Goal: Navigation & Orientation: Find specific page/section

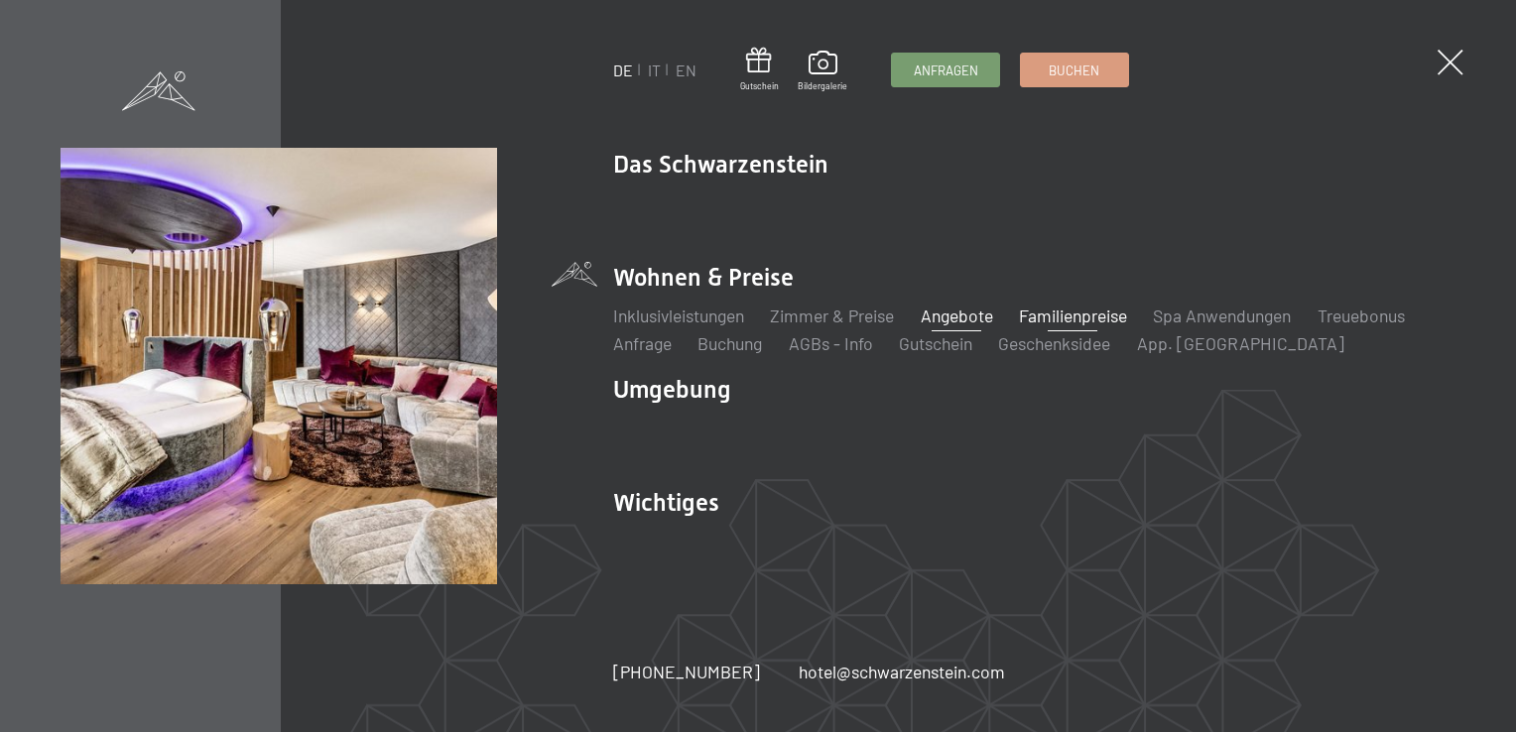
click at [1071, 308] on link "Familienpreise" at bounding box center [1073, 316] width 108 height 22
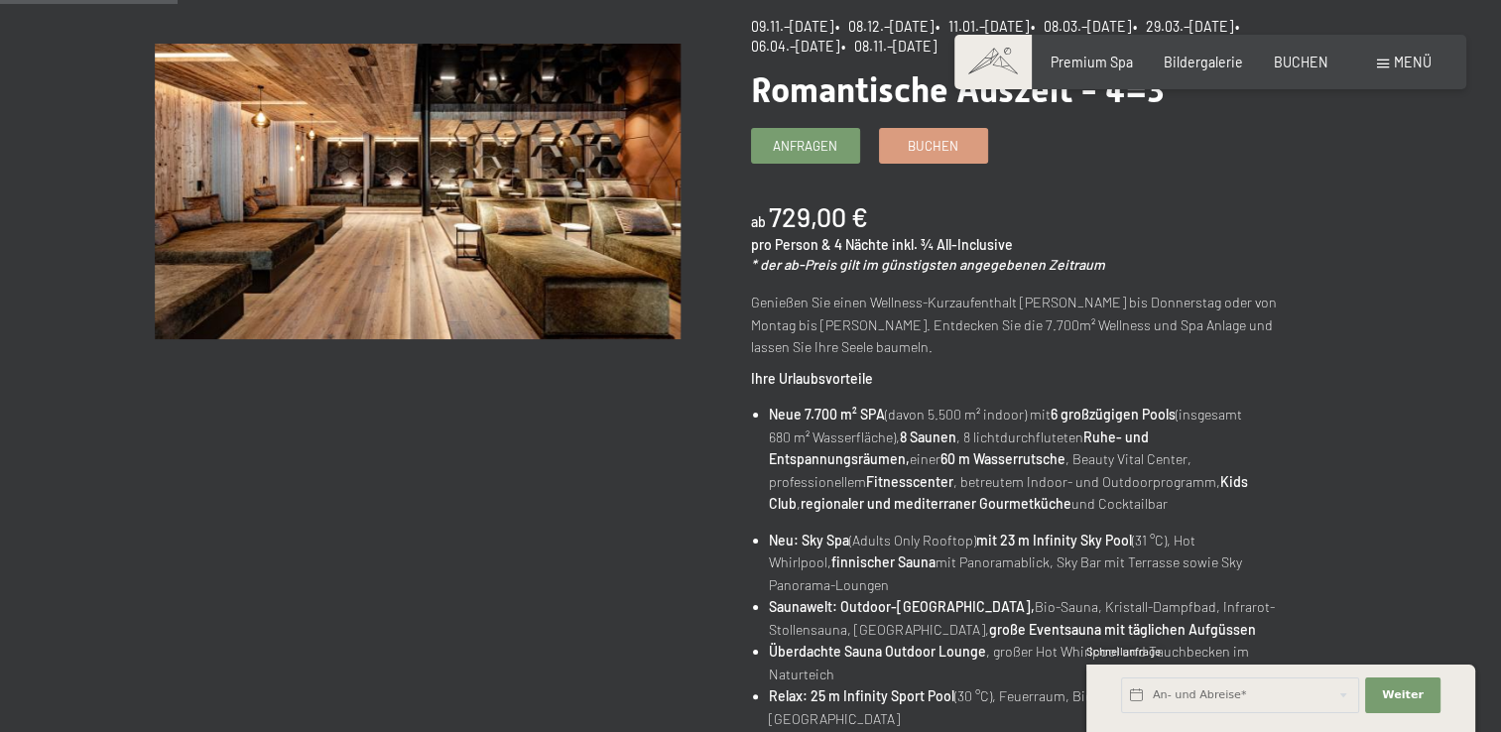
scroll to position [246, 0]
click at [279, 391] on div "Angebot wechseln (10 / 14)" at bounding box center [453, 227] width 596 height 366
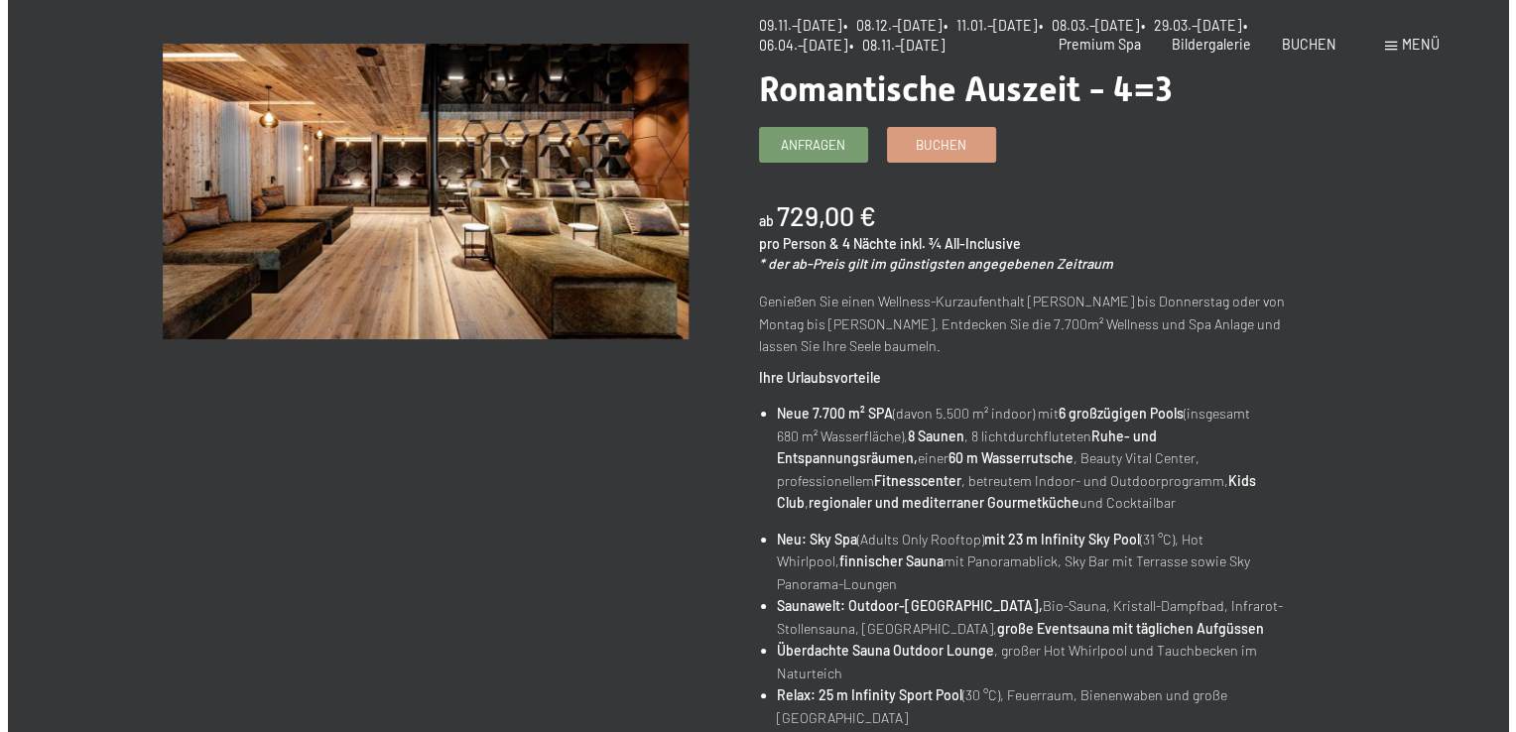
scroll to position [0, 0]
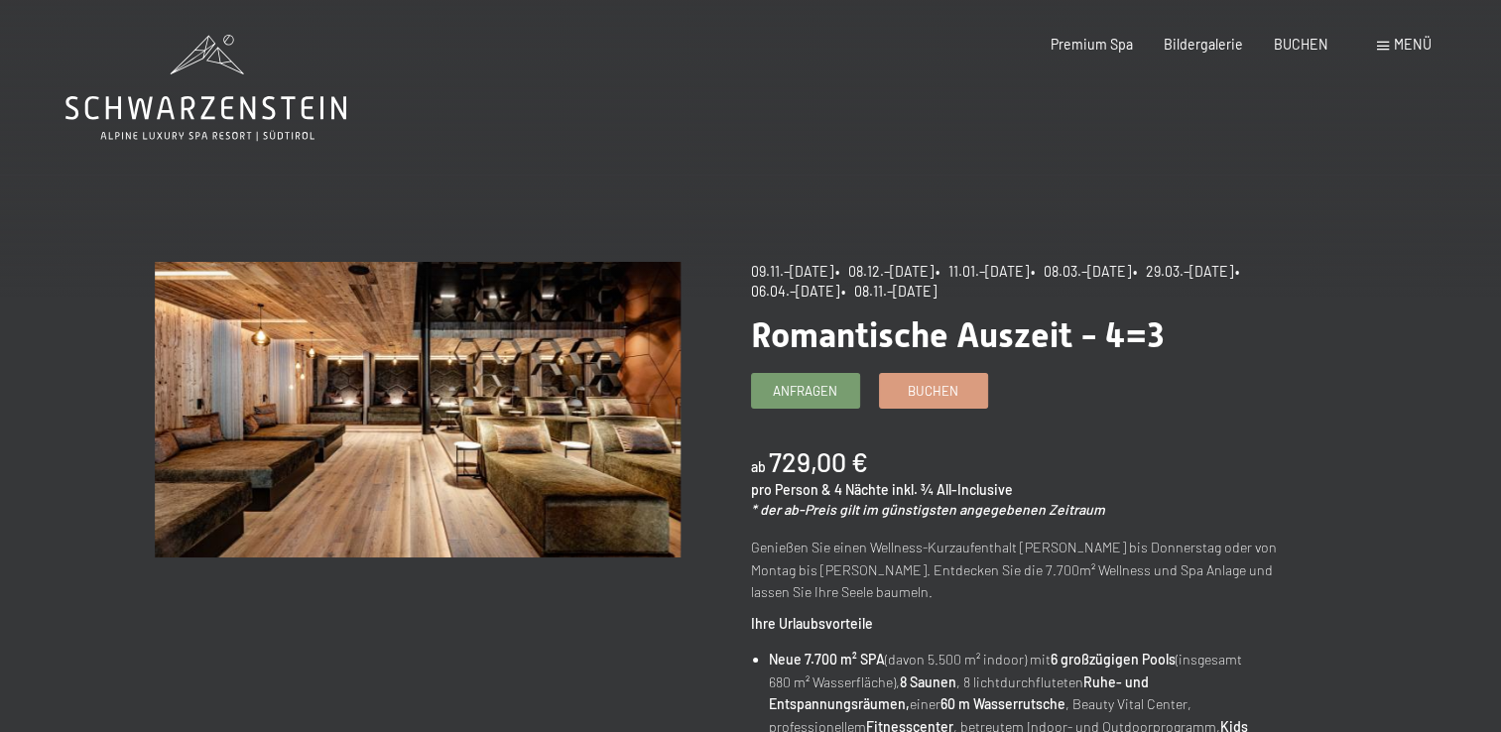
click at [1386, 46] on span at bounding box center [1383, 46] width 12 height 9
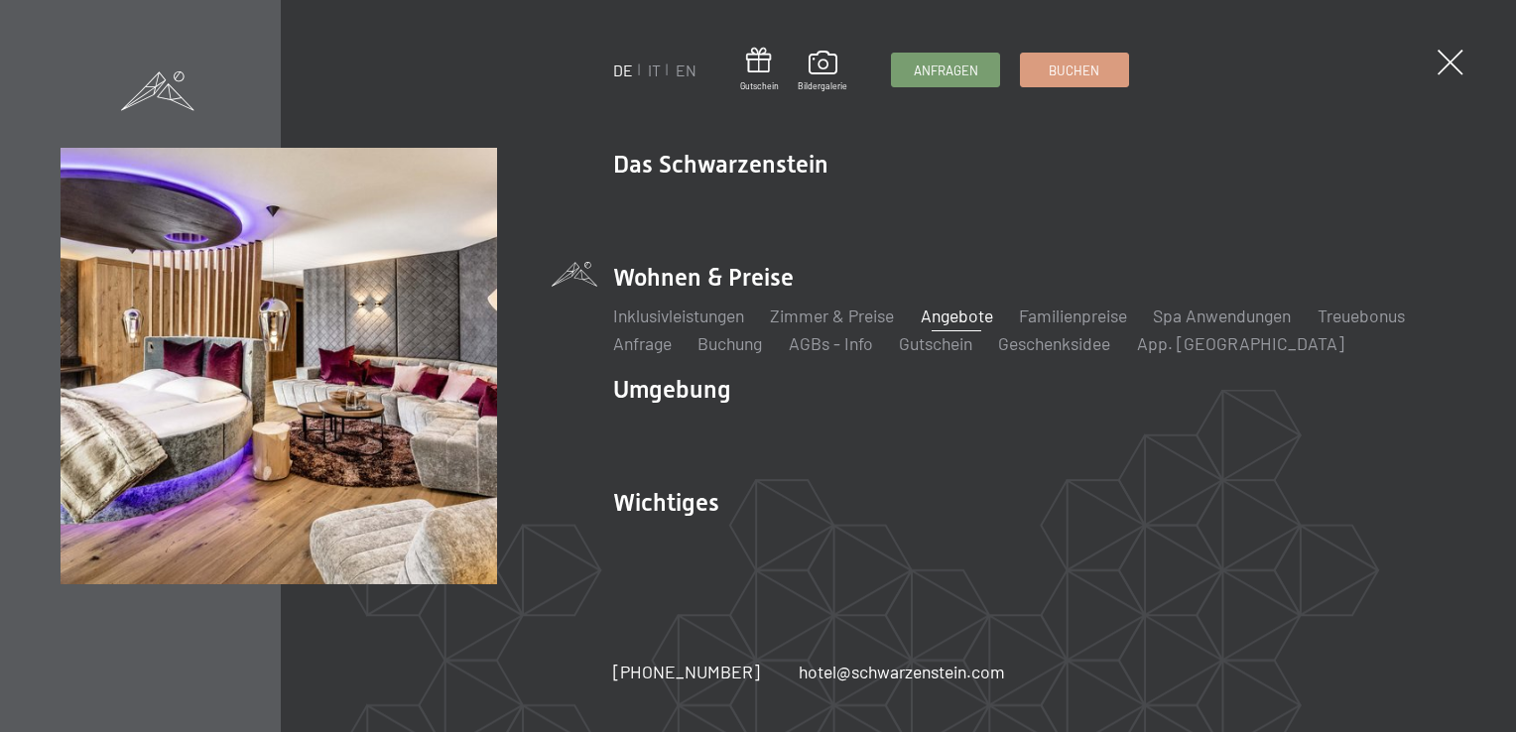
click at [960, 318] on link "Angebote" at bounding box center [957, 316] width 72 height 22
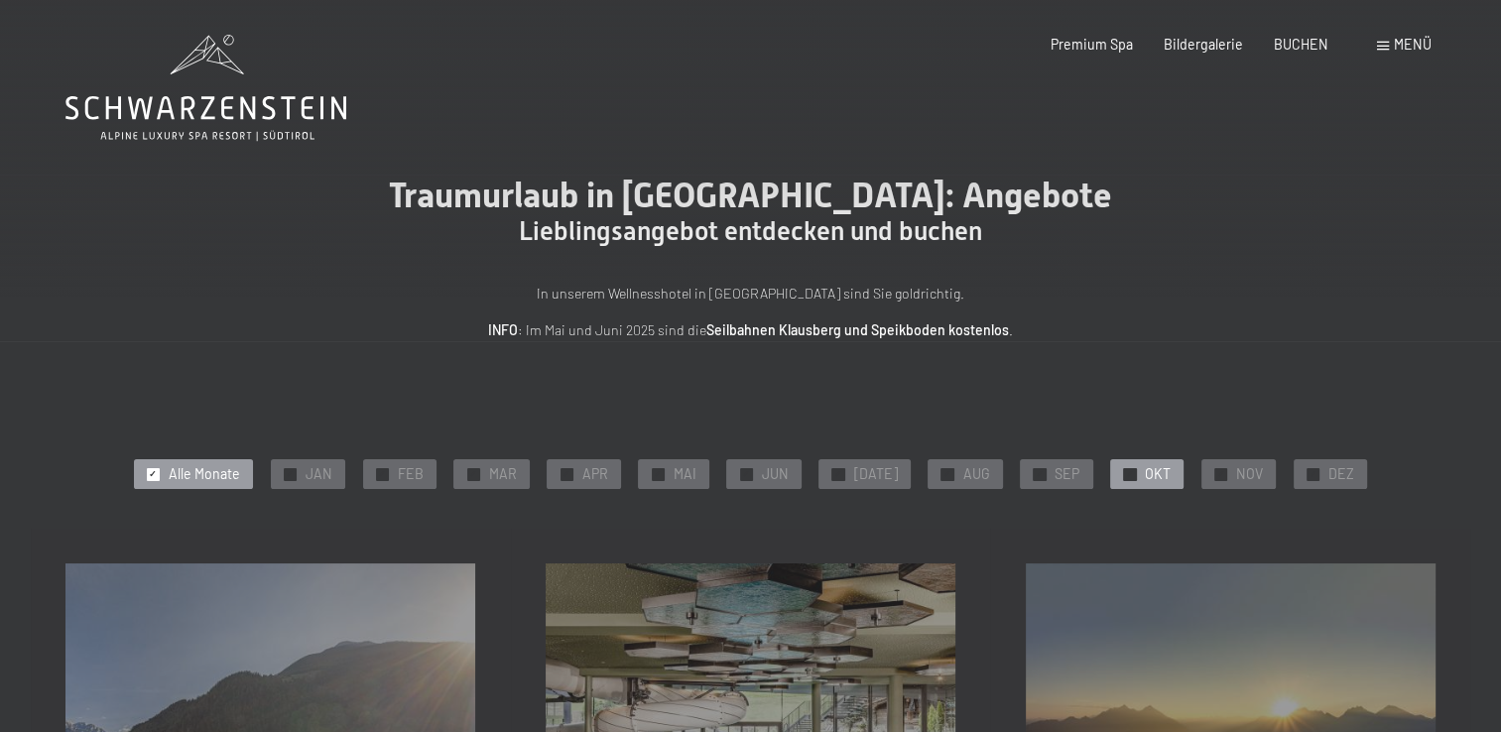
click at [1145, 475] on span "OKT" at bounding box center [1158, 474] width 26 height 20
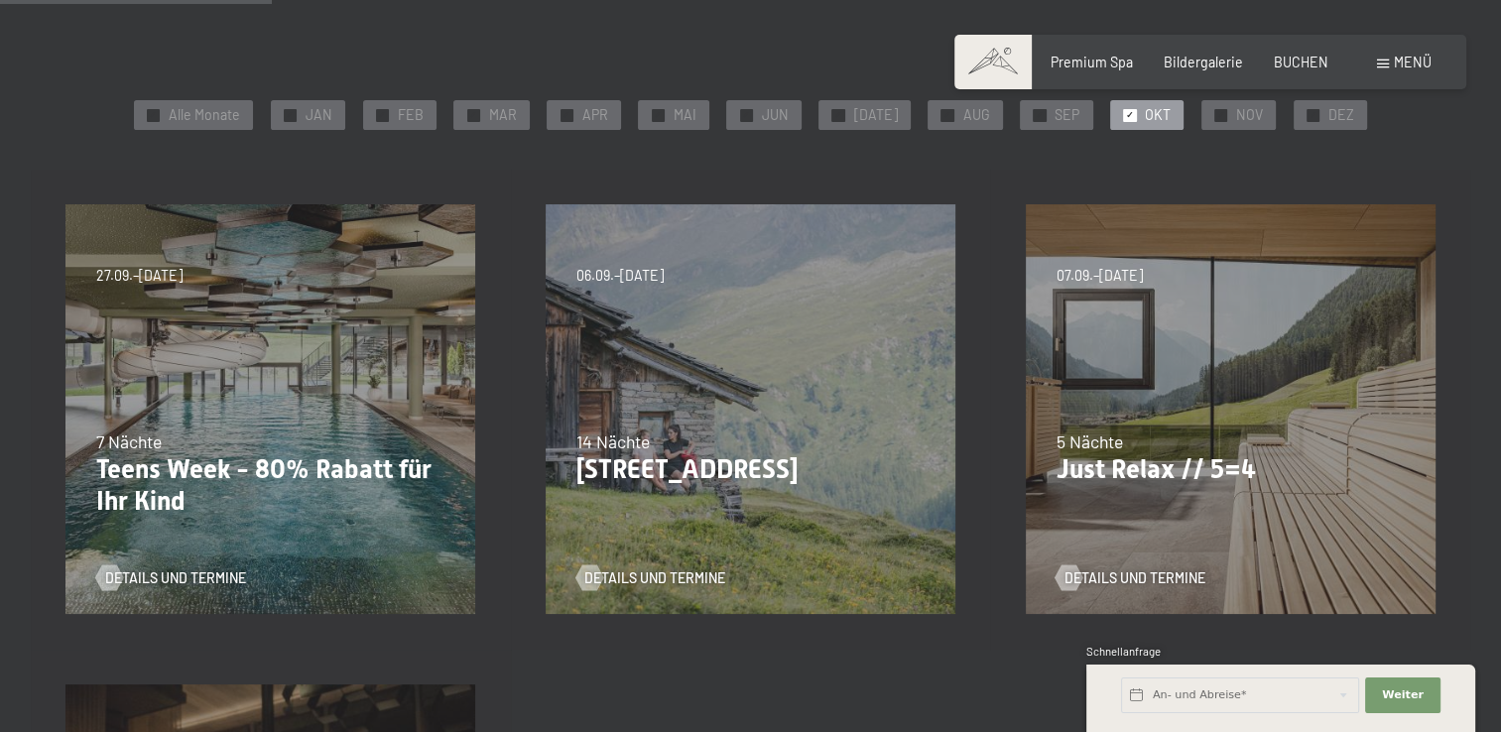
scroll to position [365, 0]
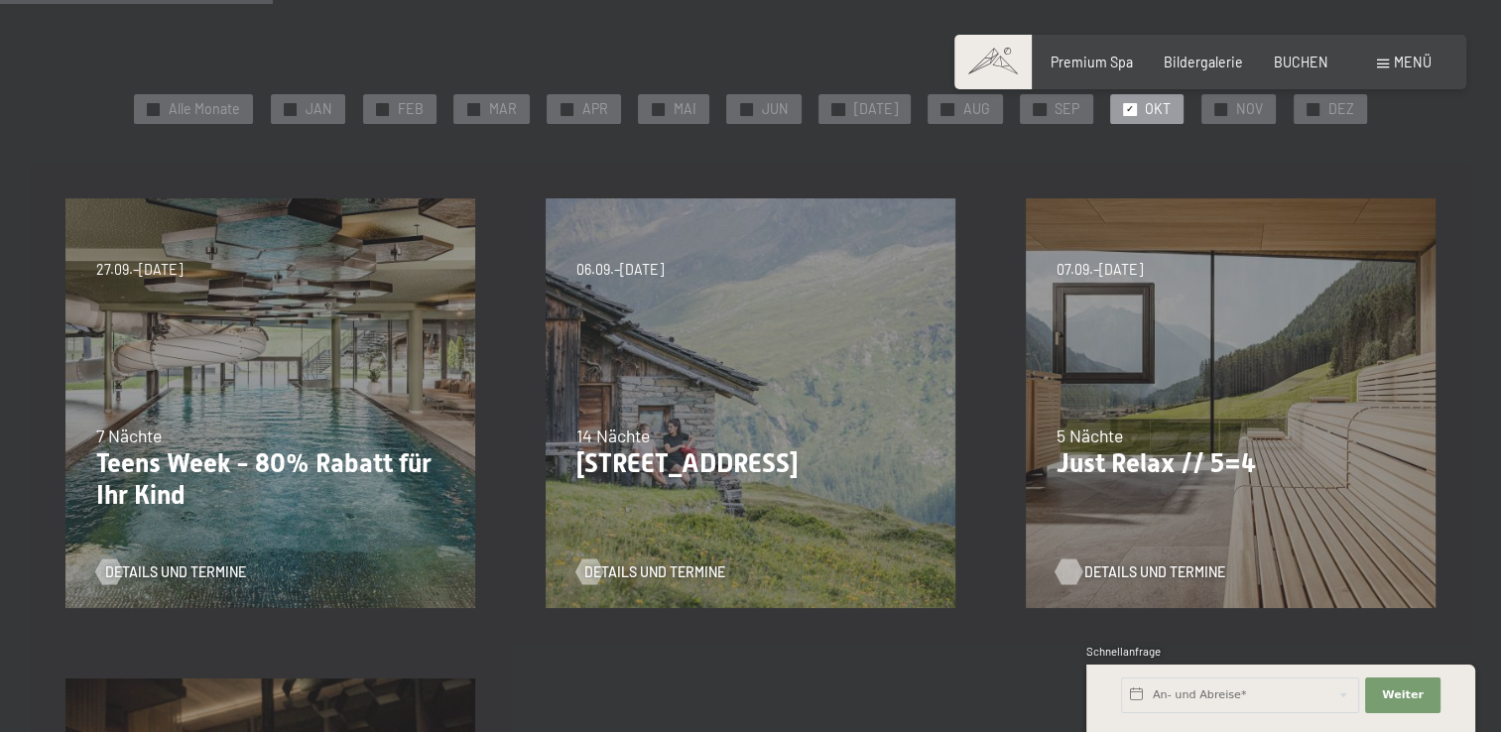
click at [1129, 571] on span "Details und Termine" at bounding box center [1154, 573] width 141 height 20
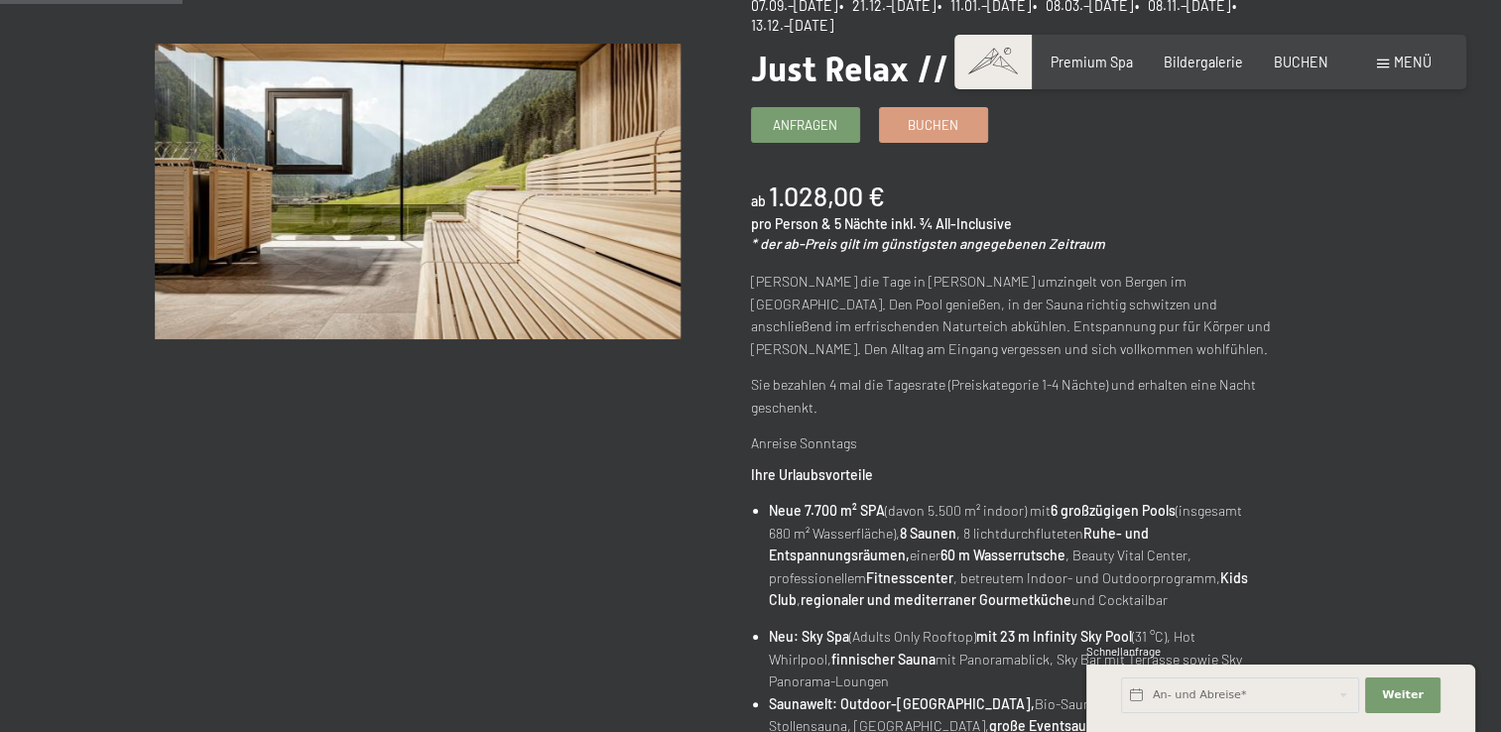
scroll to position [268, 0]
click at [914, 127] on span "Buchen" at bounding box center [933, 120] width 51 height 18
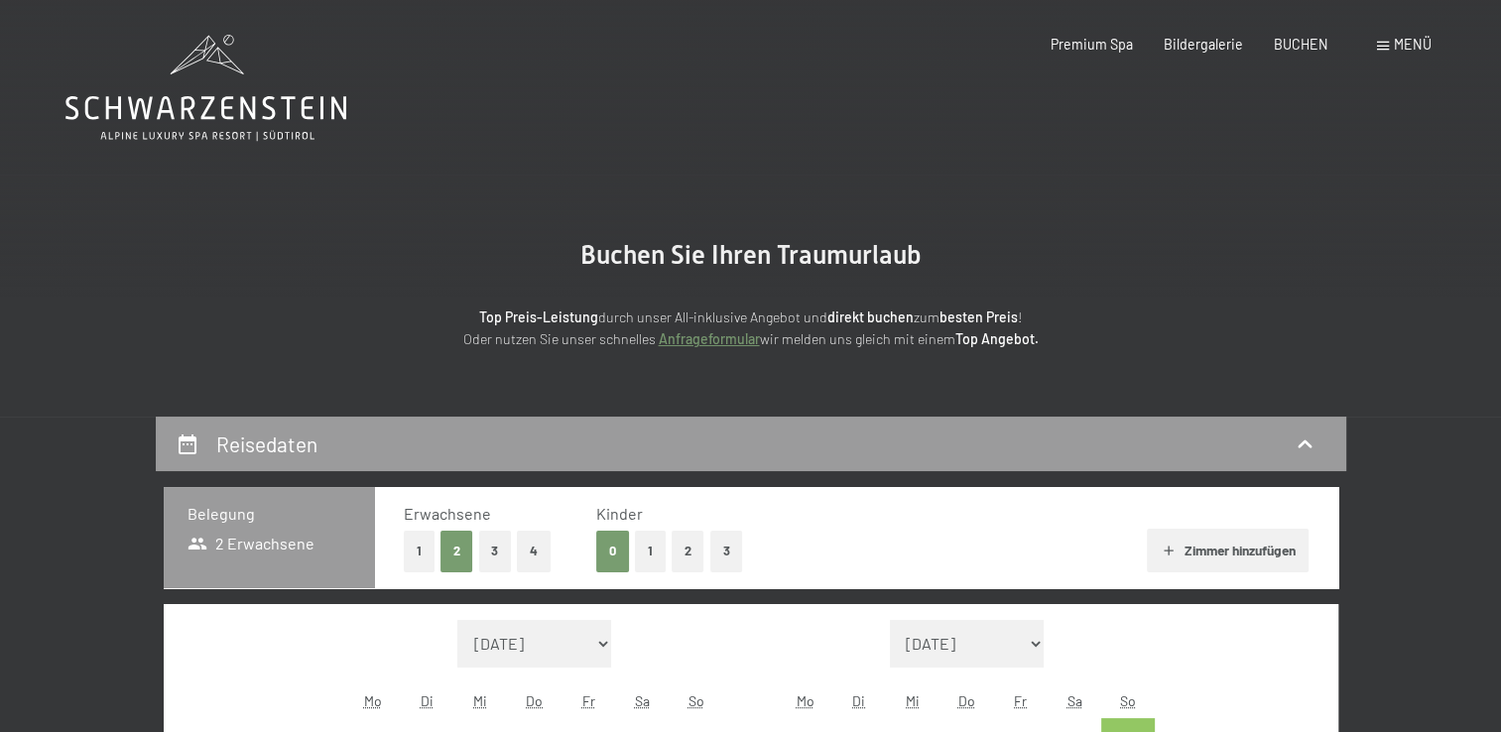
select select "[DATE]"
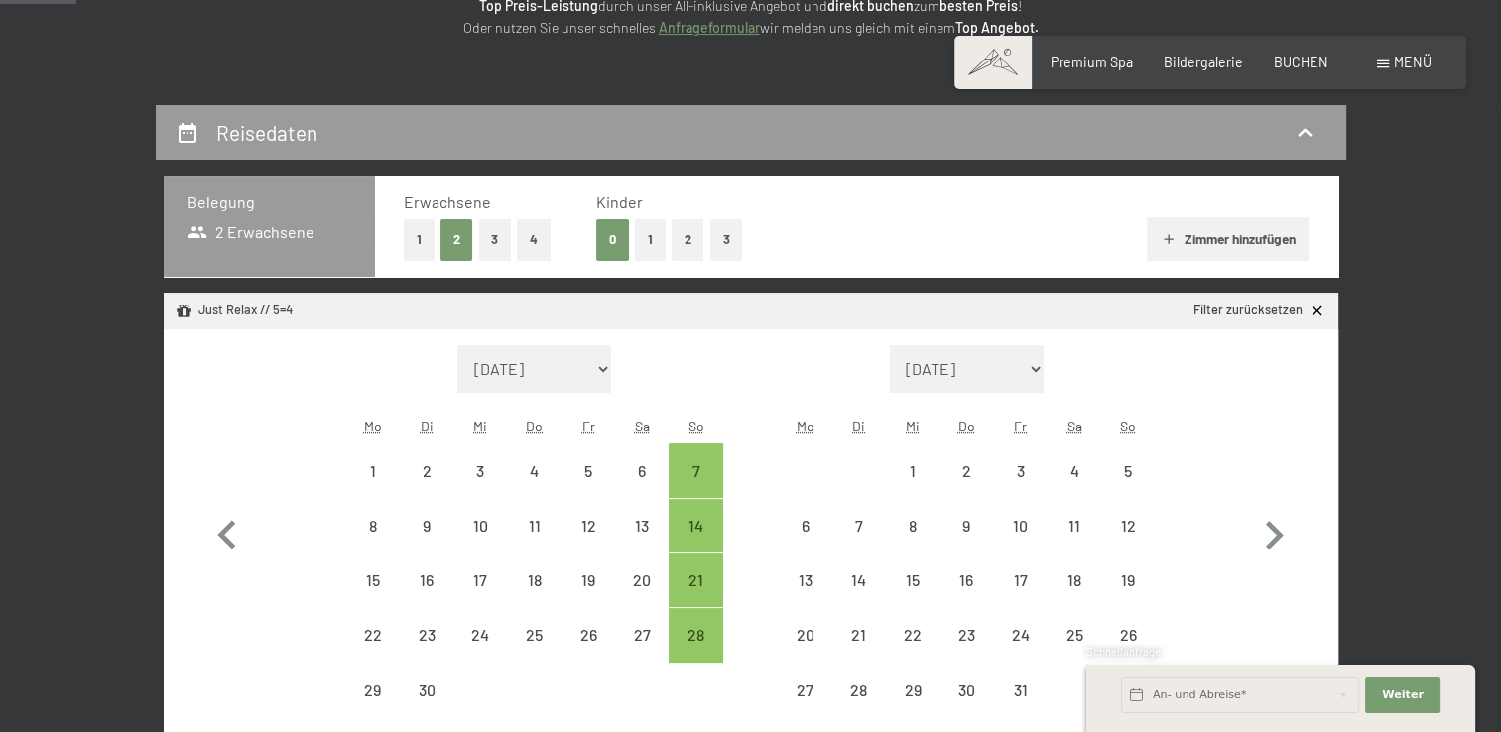
select select "[DATE]"
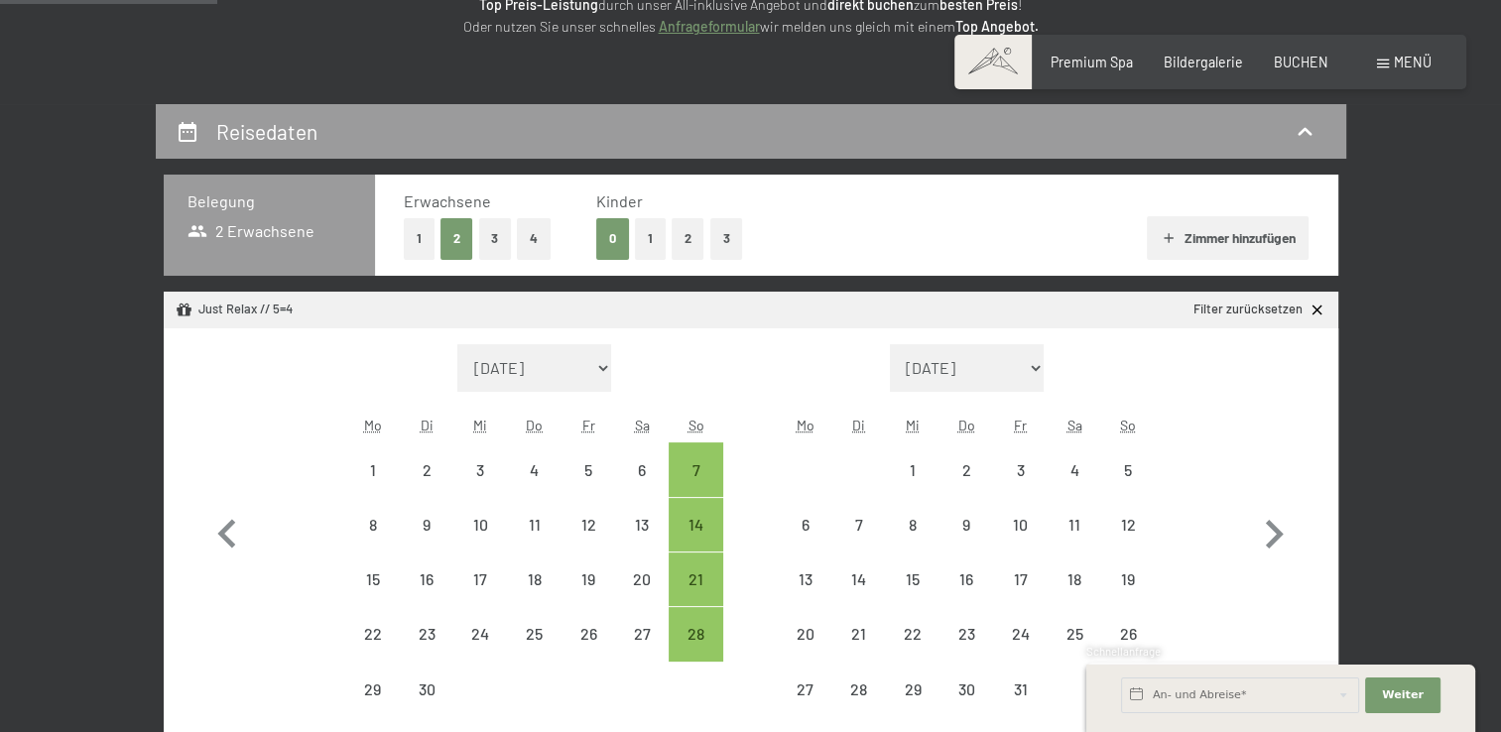
click at [690, 243] on button "2" at bounding box center [688, 238] width 33 height 41
select select "2025-09-01"
select select "2025-10-01"
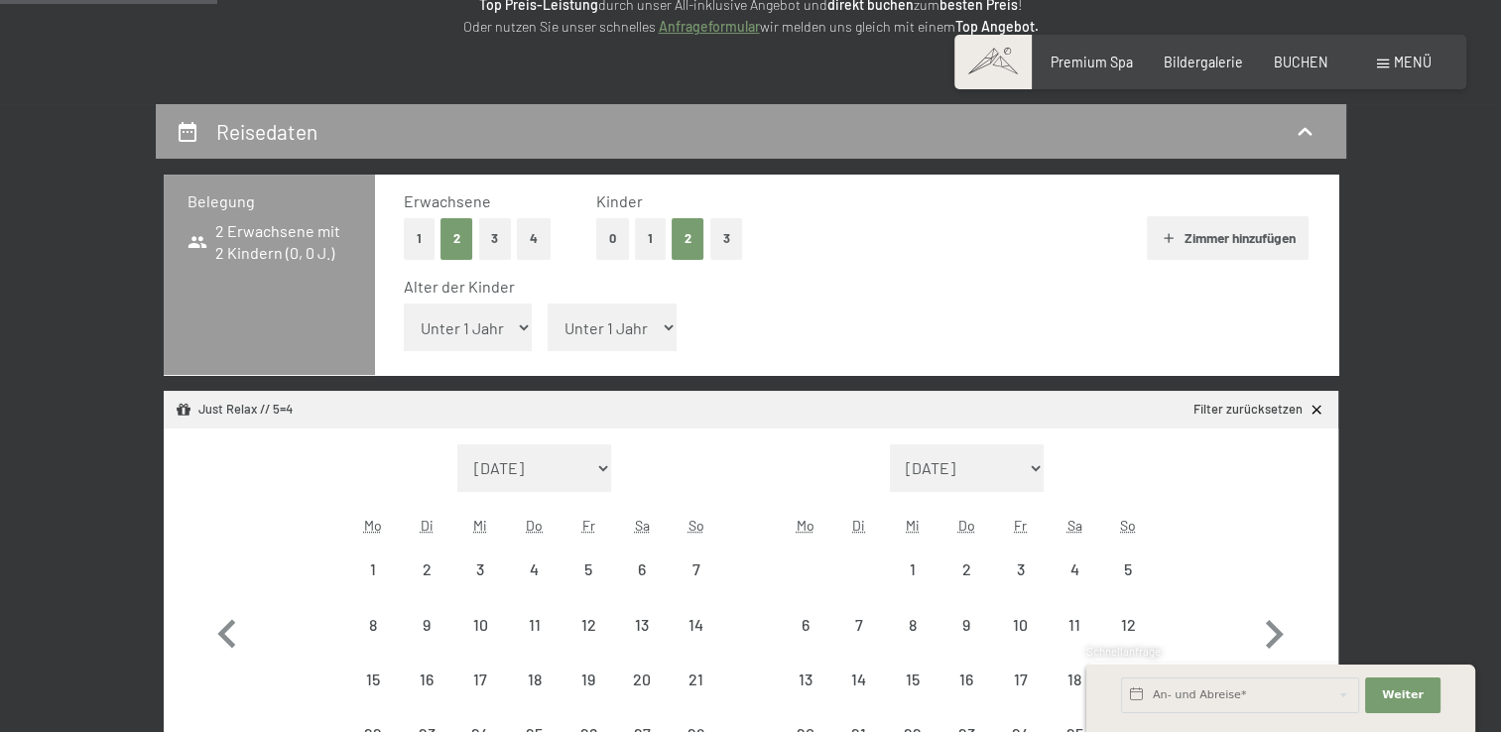
select select "2025-09-01"
select select "2025-10-01"
click at [463, 320] on select "Unter 1 Jahr 1 Jahr 2 Jahre 3 Jahre 4 Jahre 5 Jahre 6 Jahre 7 Jahre 8 Jahre 9 J…" at bounding box center [468, 328] width 129 height 48
select select "3"
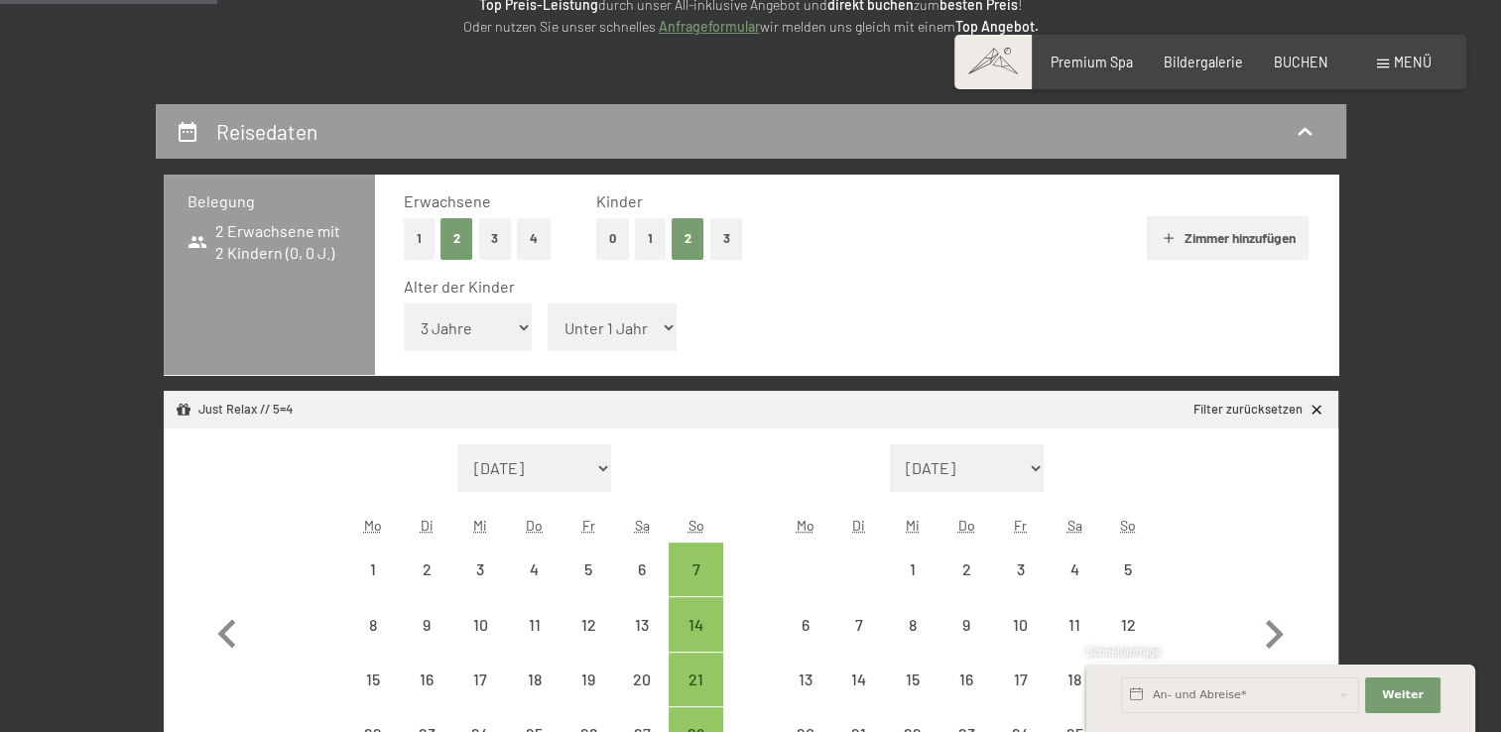
click at [404, 304] on select "Unter 1 Jahr 1 Jahr 2 Jahre 3 Jahre 4 Jahre 5 Jahre 6 Jahre 7 Jahre 8 Jahre 9 J…" at bounding box center [468, 328] width 129 height 48
select select "2025-09-01"
select select "2025-10-01"
select select "2025-09-01"
select select "2025-10-01"
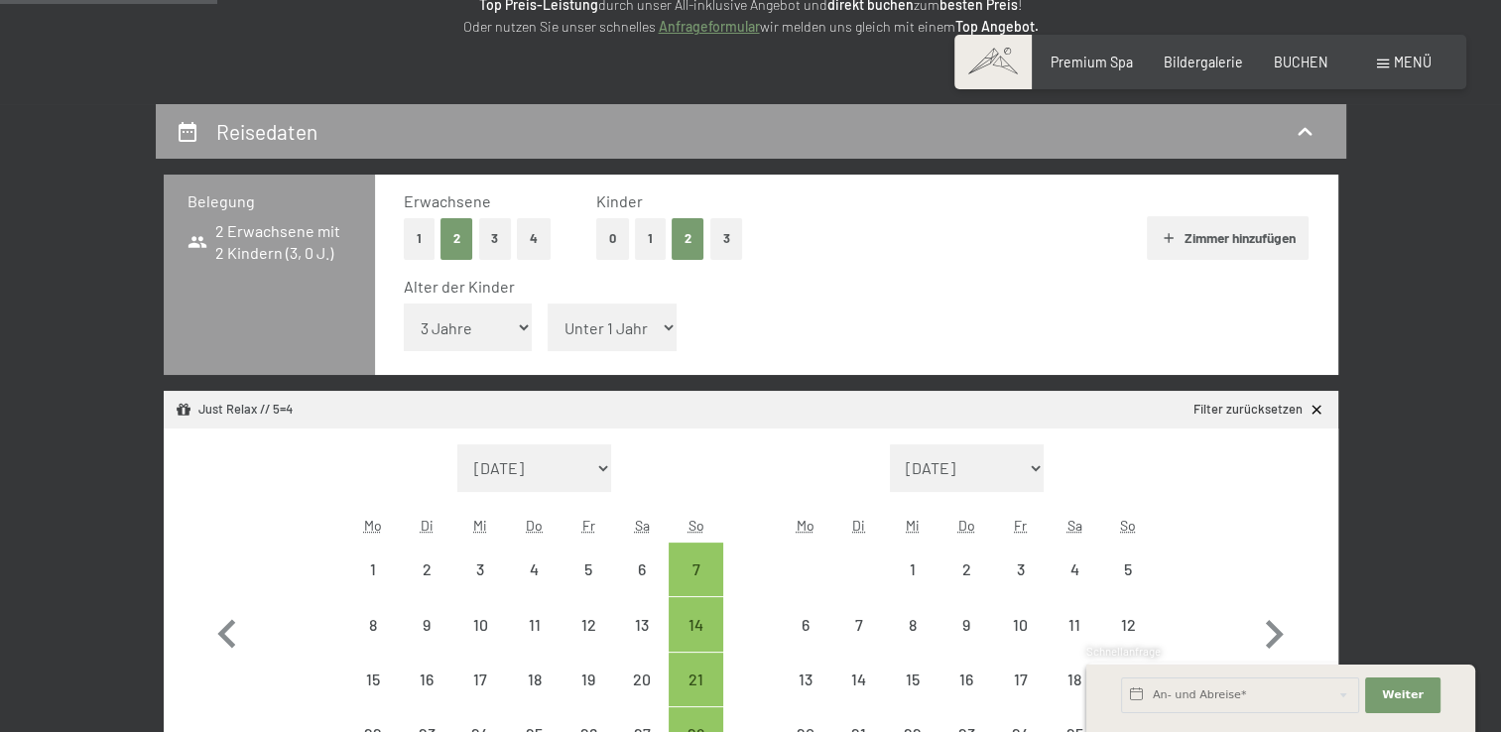
click at [583, 332] on select "Unter 1 Jahr 1 Jahr 2 Jahre 3 Jahre 4 Jahre 5 Jahre 6 Jahre 7 Jahre 8 Jahre 9 J…" at bounding box center [612, 328] width 129 height 48
select select "5"
click at [548, 304] on select "Unter 1 Jahr 1 Jahr 2 Jahre 3 Jahre 4 Jahre 5 Jahre 6 Jahre 7 Jahre 8 Jahre 9 J…" at bounding box center [612, 328] width 129 height 48
select select "2025-09-01"
select select "2025-10-01"
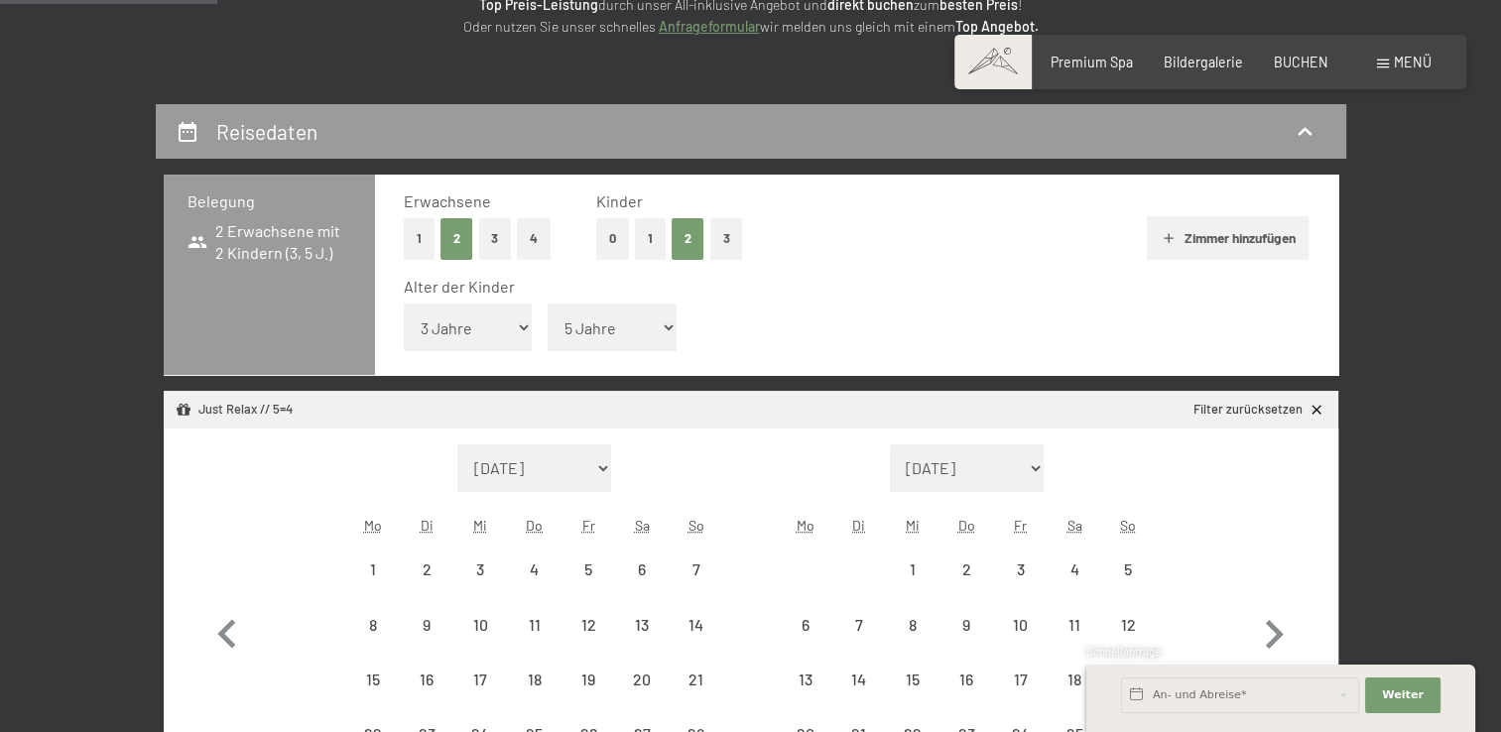
select select "2025-09-01"
select select "2025-10-01"
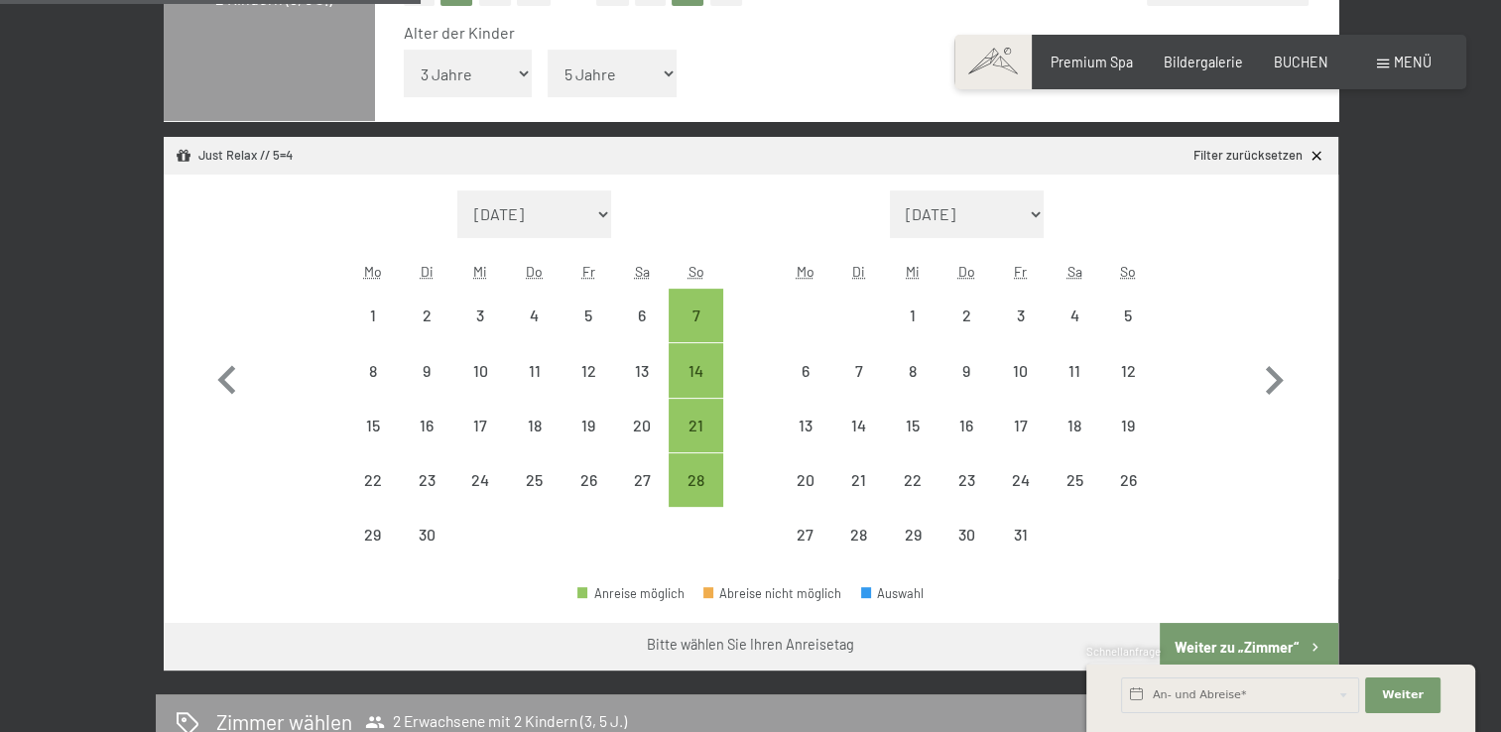
scroll to position [567, 0]
click at [694, 480] on div "28" at bounding box center [696, 496] width 50 height 50
select select "2025-09-01"
select select "2025-10-01"
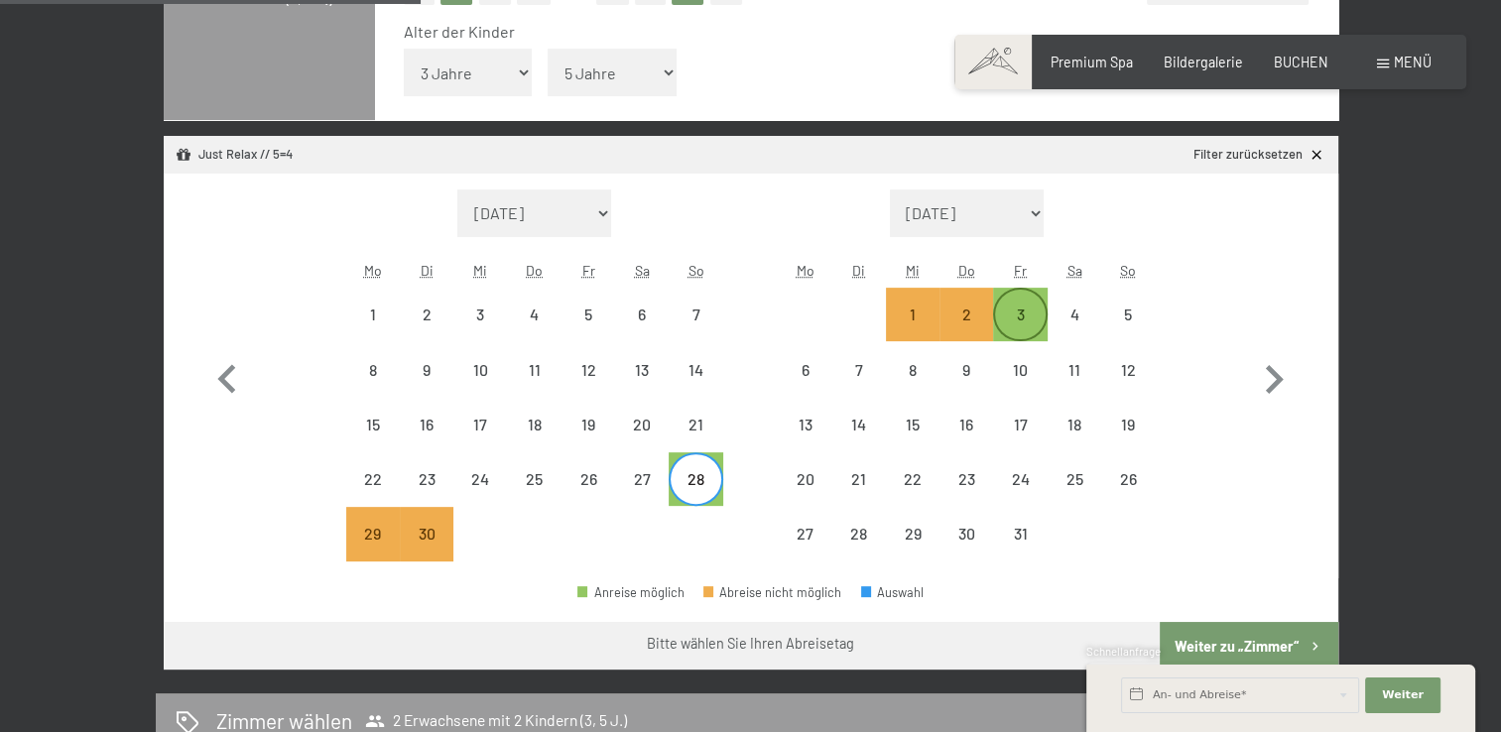
click at [1017, 304] on div "3" at bounding box center [1020, 315] width 50 height 50
select select "2025-09-01"
select select "2025-10-01"
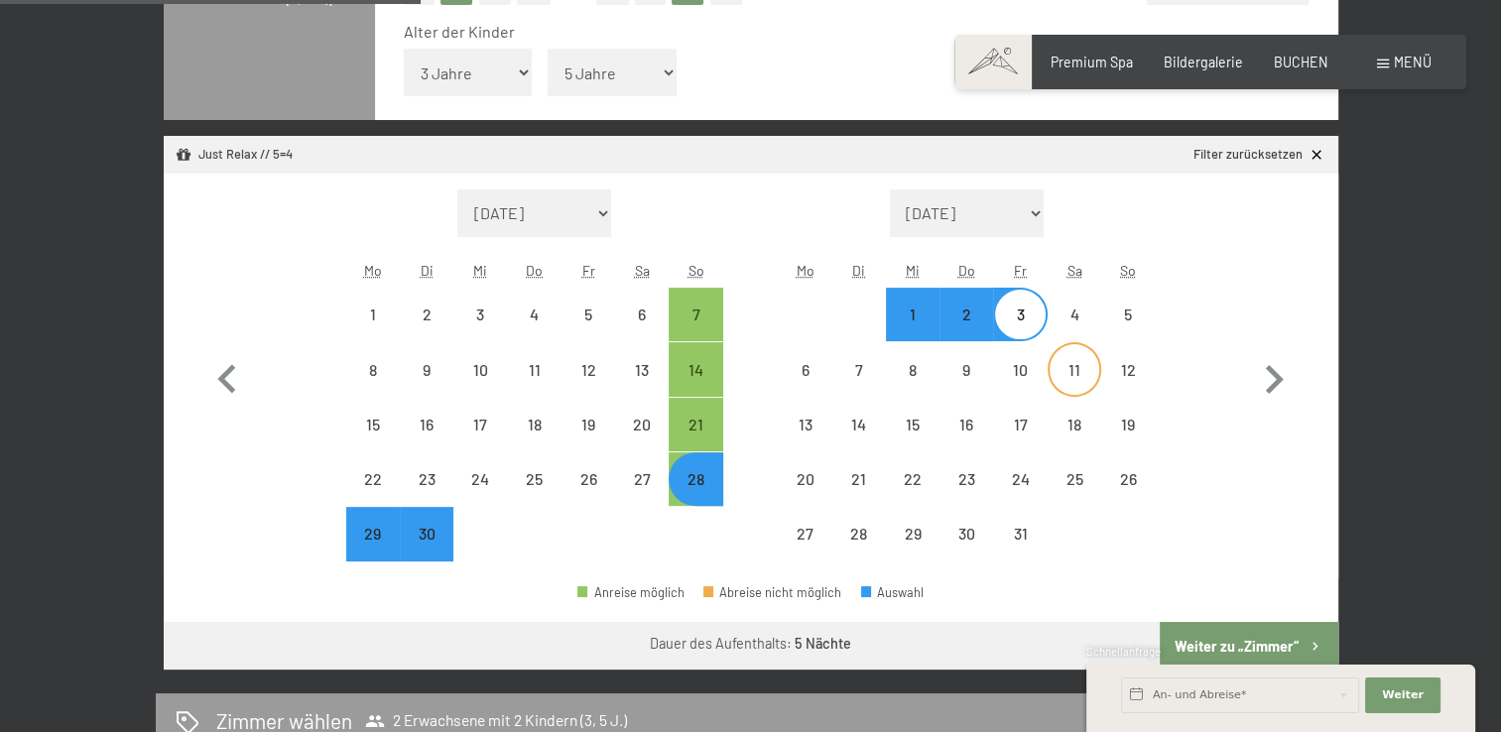
select select "2025-09-01"
select select "2025-10-01"
click at [1208, 638] on button "Weiter zu „Zimmer“" at bounding box center [1249, 646] width 178 height 48
select select "2025-09-01"
select select "2025-10-01"
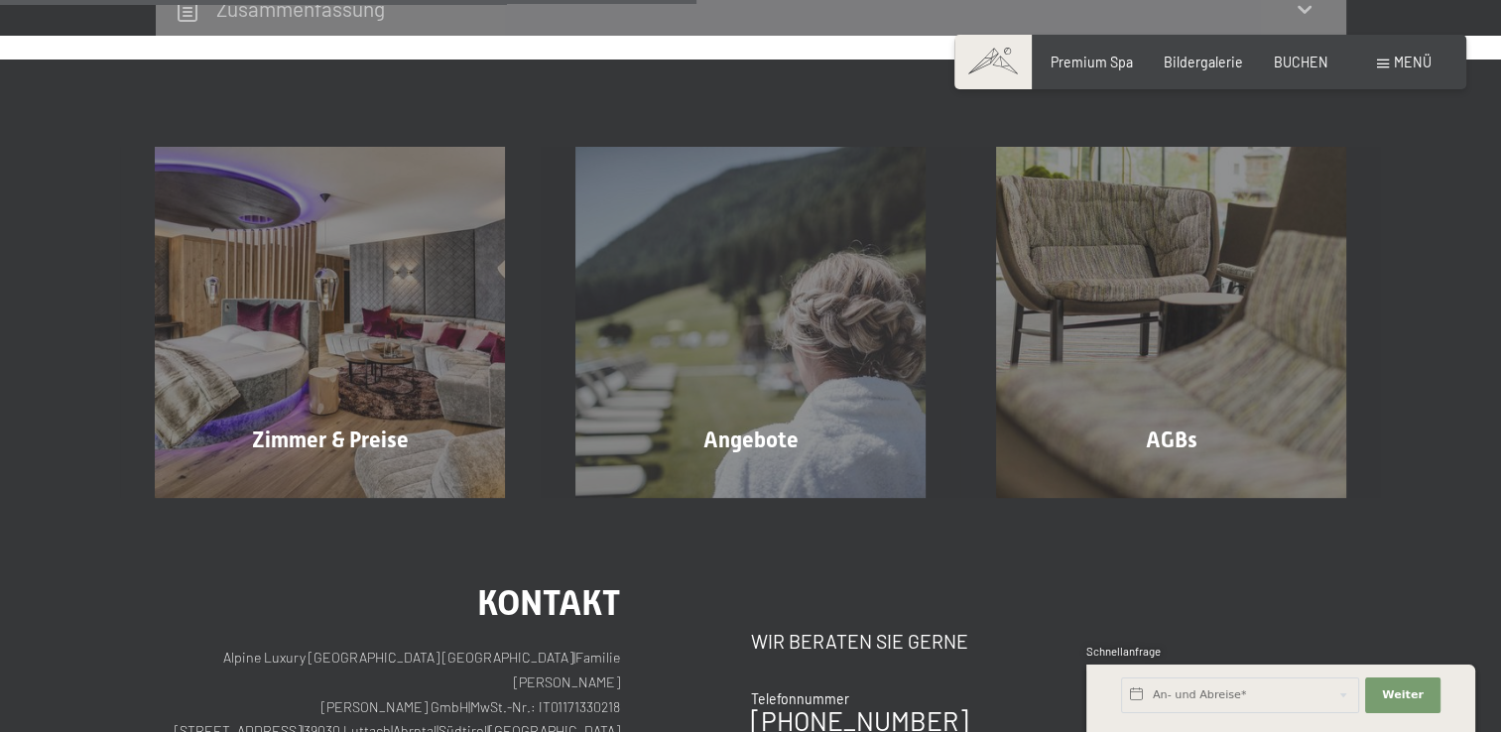
scroll to position [1133, 0]
